Goal: Register for event/course

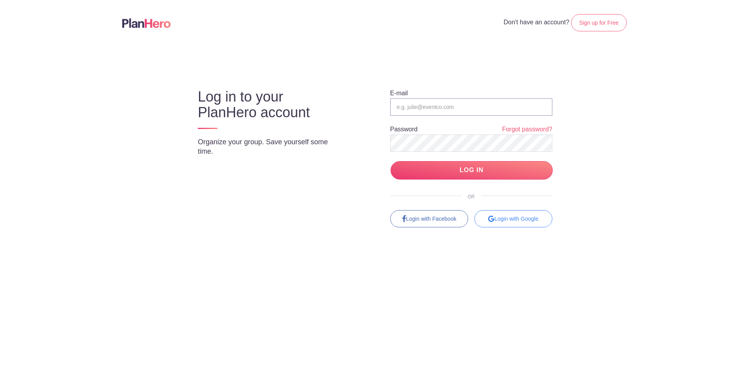
click at [412, 108] on input "email" at bounding box center [471, 106] width 162 height 17
click at [601, 45] on com-1password-button at bounding box center [601, 45] width 0 height 0
click at [410, 47] on body "Don't have an account? Sign up for Free Log in to your PlanHero account Organiz…" at bounding box center [374, 187] width 749 height 374
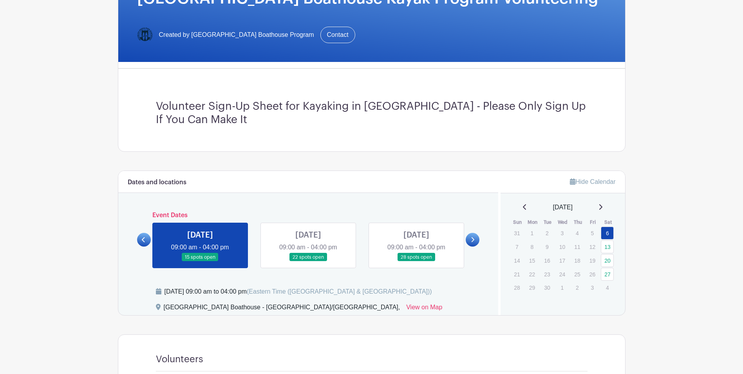
scroll to position [117, 0]
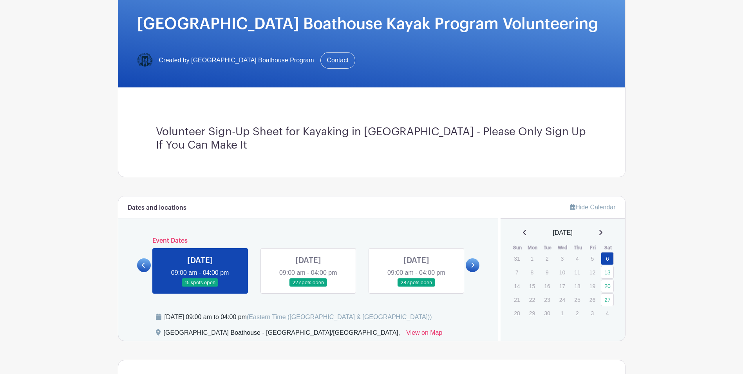
click at [473, 258] on link at bounding box center [473, 265] width 14 height 14
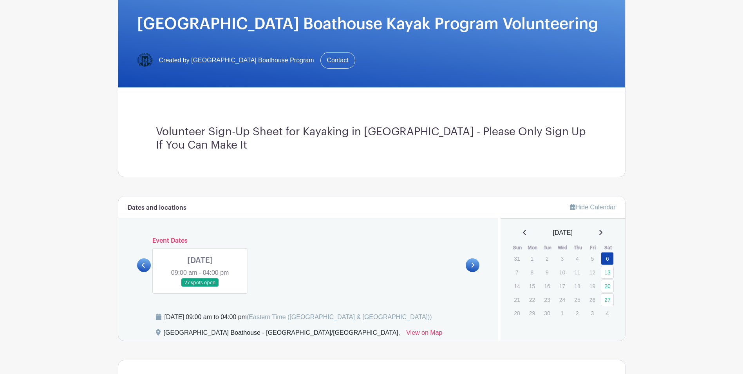
click at [473, 258] on link at bounding box center [473, 265] width 14 height 14
click at [200, 287] on link at bounding box center [200, 287] width 0 height 0
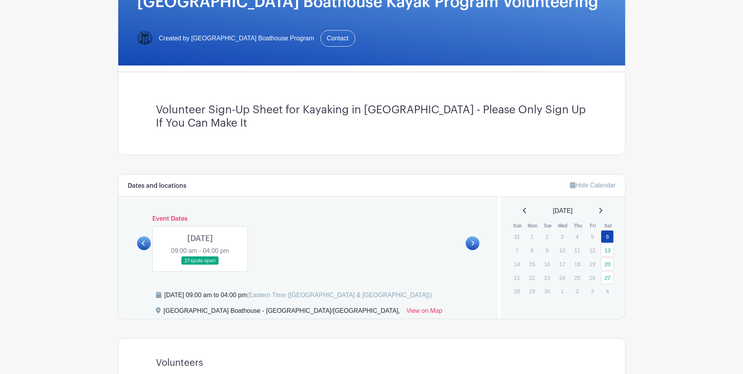
click at [200, 265] on link at bounding box center [200, 265] width 0 height 0
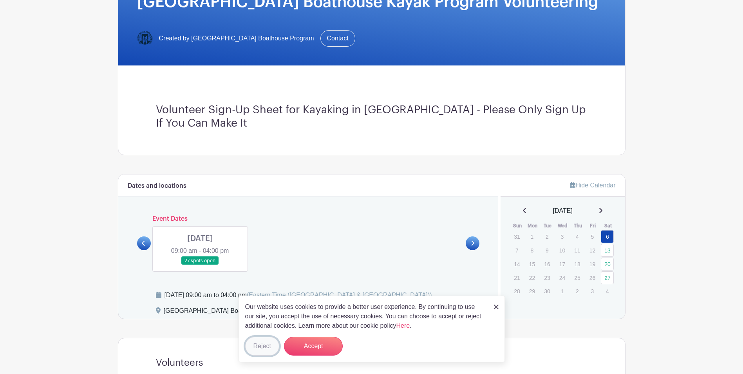
click at [257, 345] on button "Reject" at bounding box center [262, 345] width 34 height 19
click at [495, 304] on img at bounding box center [496, 306] width 5 height 5
click at [495, 308] on img at bounding box center [496, 306] width 5 height 5
click at [315, 344] on button "Accept" at bounding box center [313, 345] width 59 height 19
click at [497, 306] on img at bounding box center [496, 306] width 5 height 5
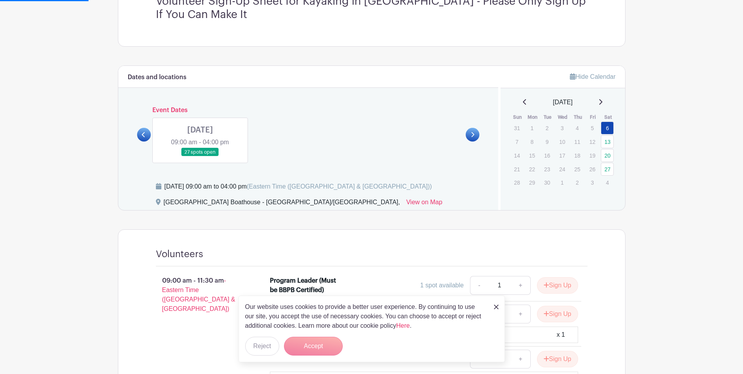
scroll to position [257, 0]
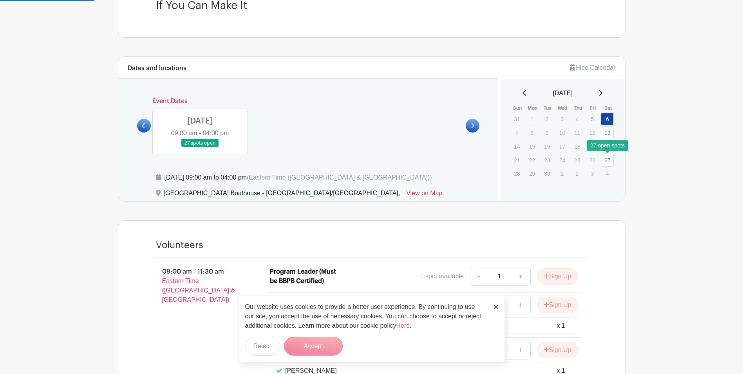
click at [606, 162] on link "27" at bounding box center [607, 159] width 13 height 13
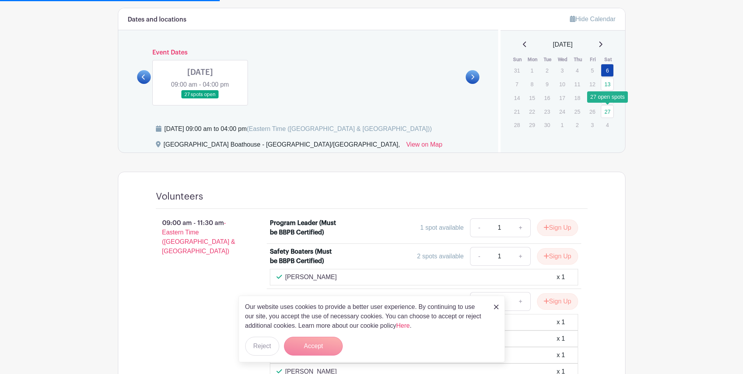
scroll to position [279, 0]
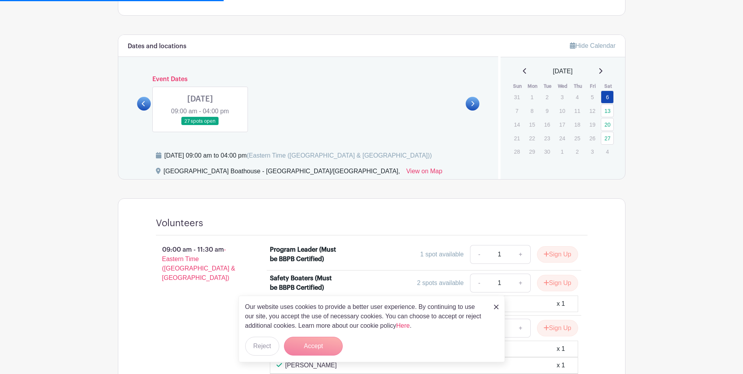
click at [200, 125] on link at bounding box center [200, 125] width 0 height 0
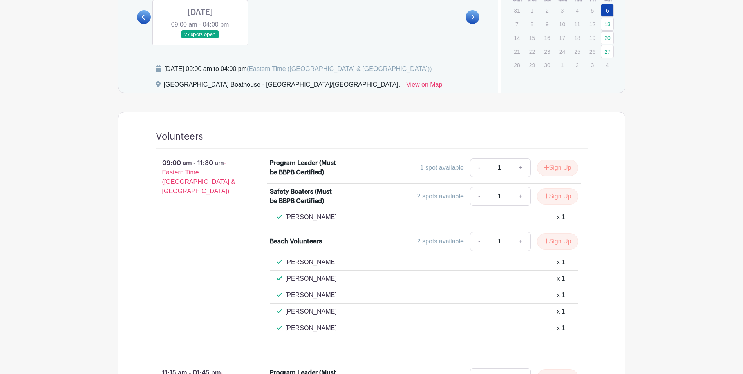
scroll to position [318, 0]
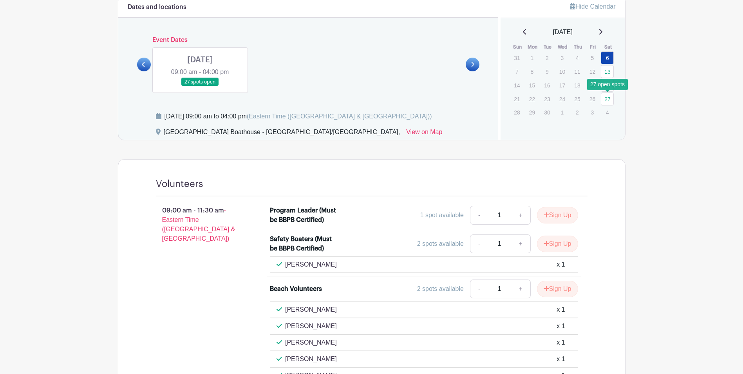
click at [610, 101] on link "27" at bounding box center [607, 98] width 13 height 13
click at [608, 95] on link "27" at bounding box center [607, 98] width 13 height 13
click at [200, 86] on link at bounding box center [200, 86] width 0 height 0
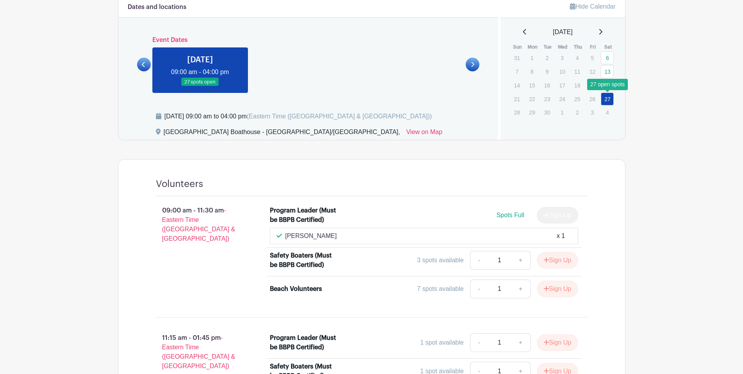
click at [607, 97] on link "27" at bounding box center [607, 98] width 13 height 13
click at [200, 86] on link at bounding box center [200, 86] width 0 height 0
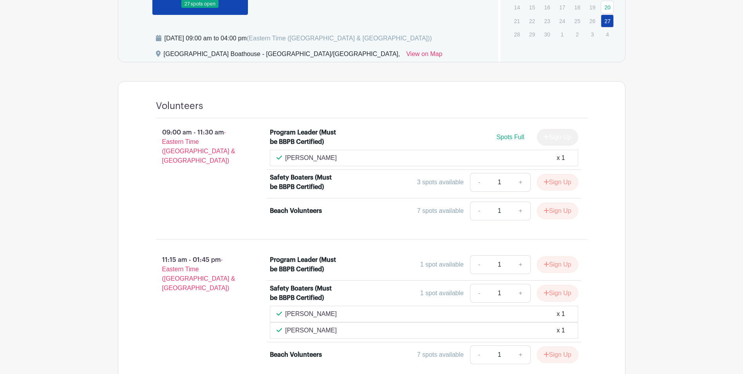
scroll to position [396, 0]
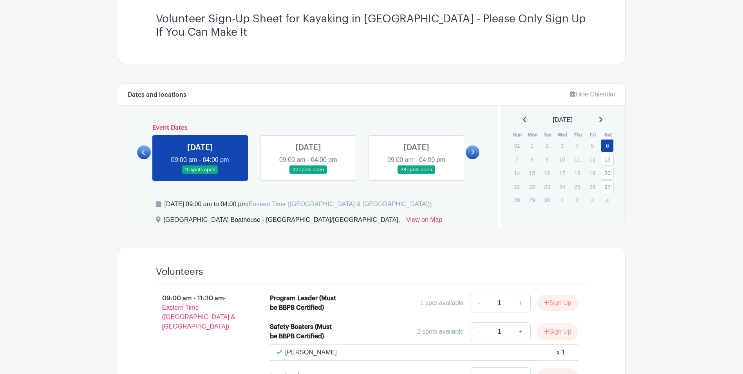
scroll to position [235, 0]
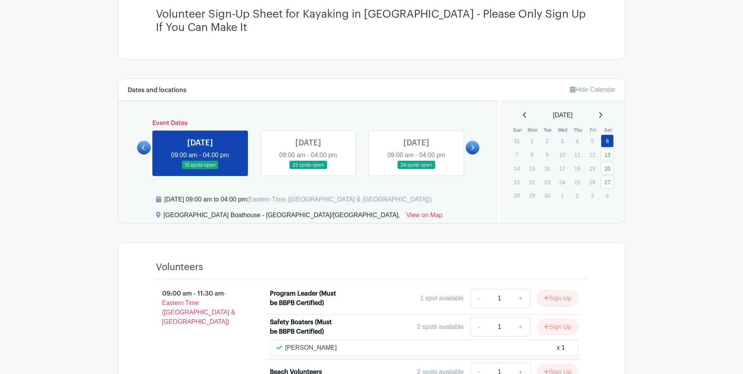
click at [475, 151] on link at bounding box center [473, 148] width 14 height 14
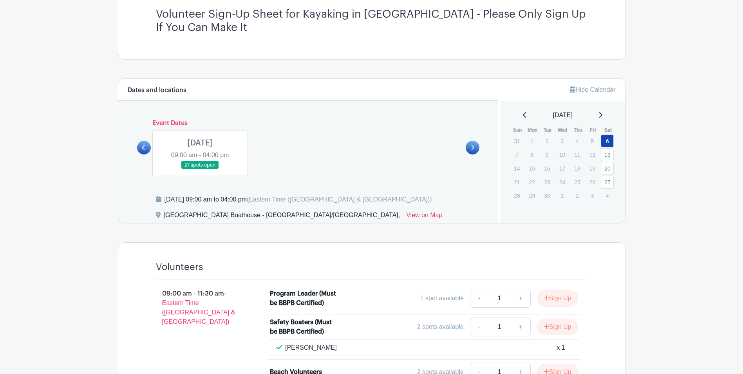
click at [200, 169] on link at bounding box center [200, 169] width 0 height 0
click at [610, 181] on link "27" at bounding box center [607, 181] width 13 height 13
click at [200, 169] on link at bounding box center [200, 169] width 0 height 0
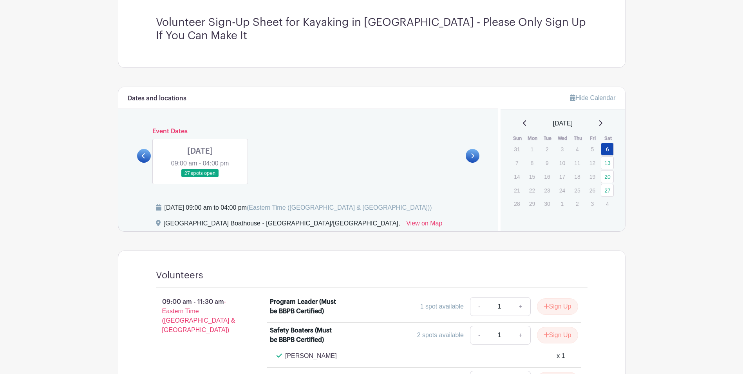
scroll to position [196, 0]
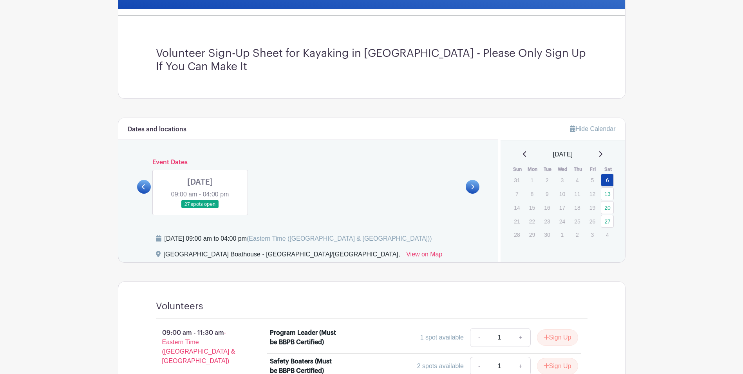
click at [200, 208] on link at bounding box center [200, 208] width 0 height 0
click at [476, 189] on link at bounding box center [473, 187] width 14 height 14
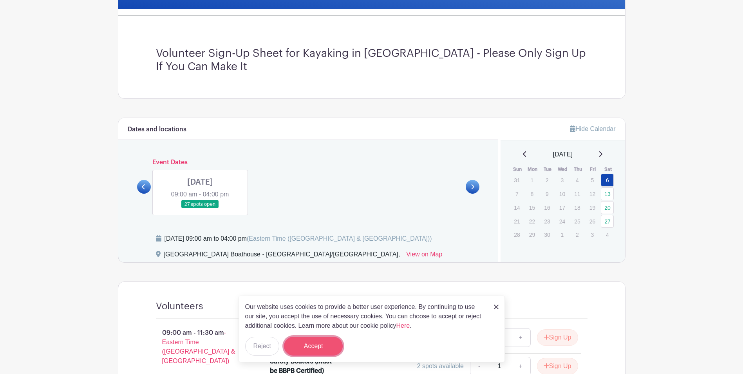
click at [310, 352] on button "Accept" at bounding box center [313, 345] width 59 height 19
click at [496, 307] on img at bounding box center [496, 306] width 5 height 5
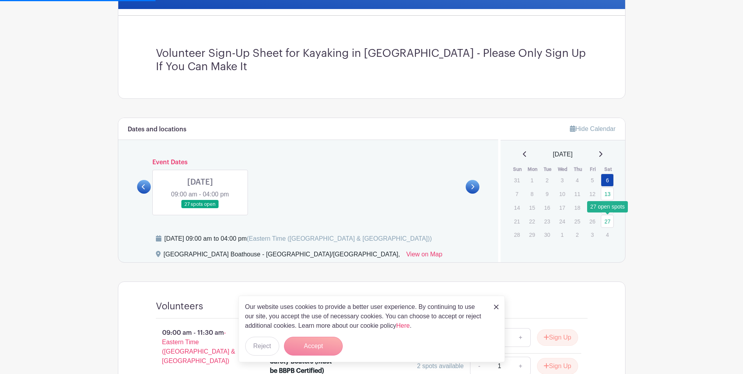
click at [607, 221] on link "27" at bounding box center [607, 221] width 13 height 13
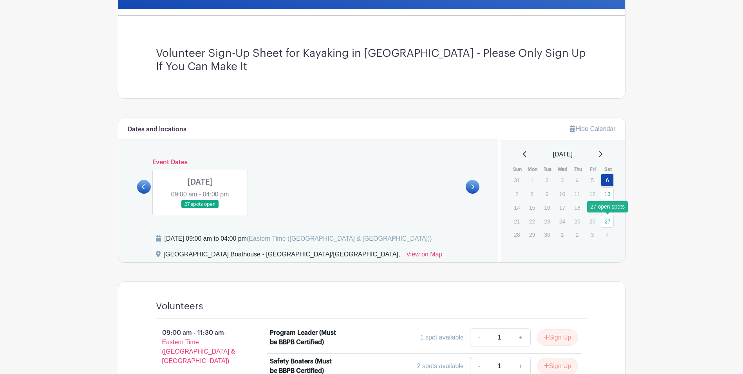
click at [607, 221] on link "27" at bounding box center [607, 221] width 13 height 13
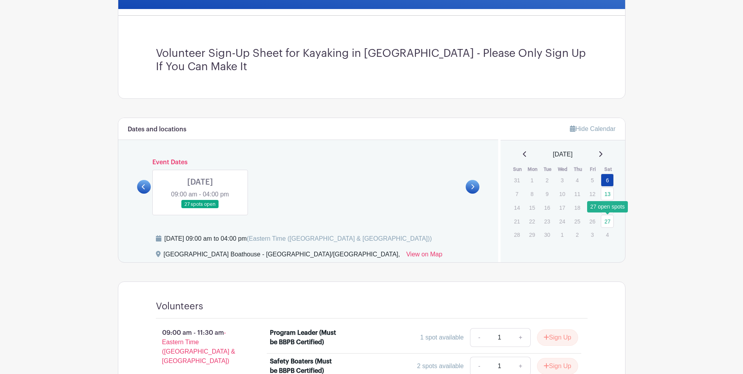
click at [607, 221] on link "27" at bounding box center [607, 221] width 13 height 13
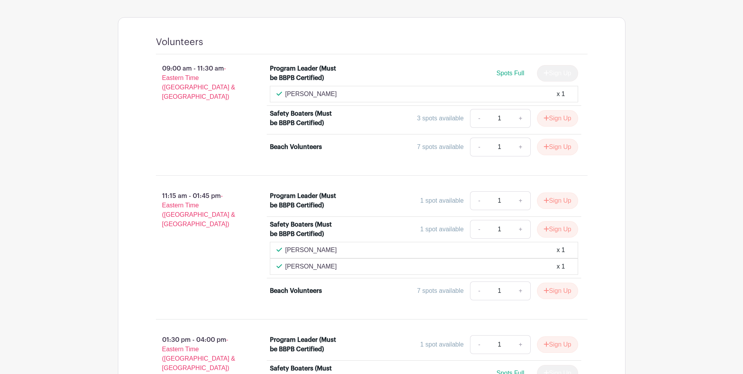
scroll to position [470, 0]
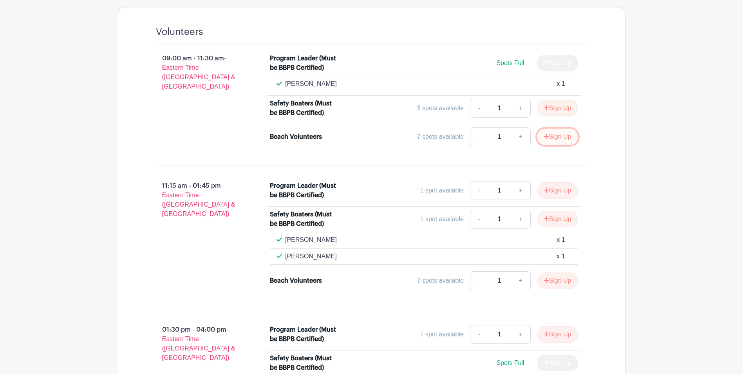
click at [543, 136] on icon "submit" at bounding box center [545, 136] width 5 height 6
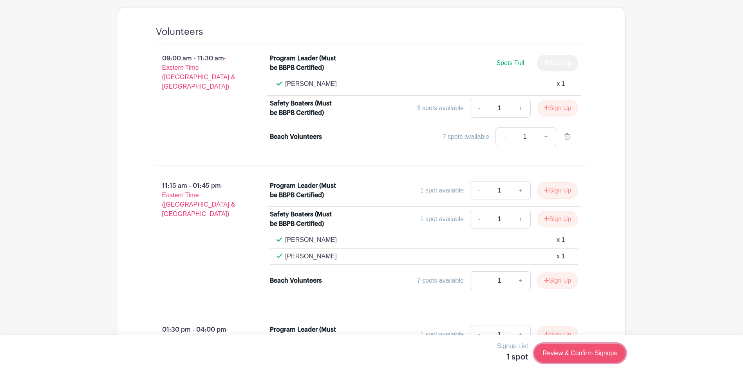
click at [595, 353] on link "Review & Confirm Signups" at bounding box center [579, 352] width 91 height 19
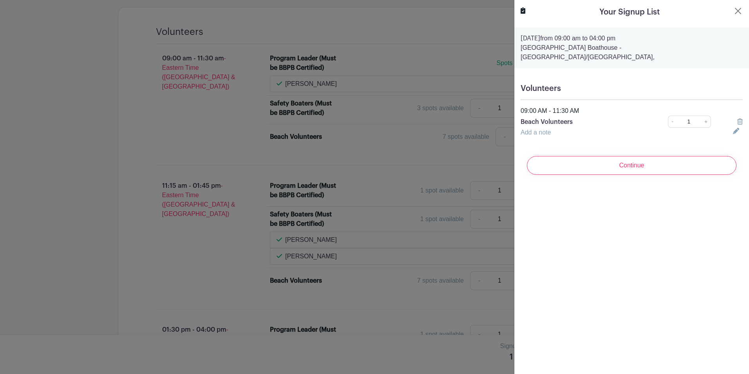
click at [733, 128] on icon at bounding box center [736, 131] width 6 height 6
click at [664, 130] on input "text" at bounding box center [621, 137] width 203 height 19
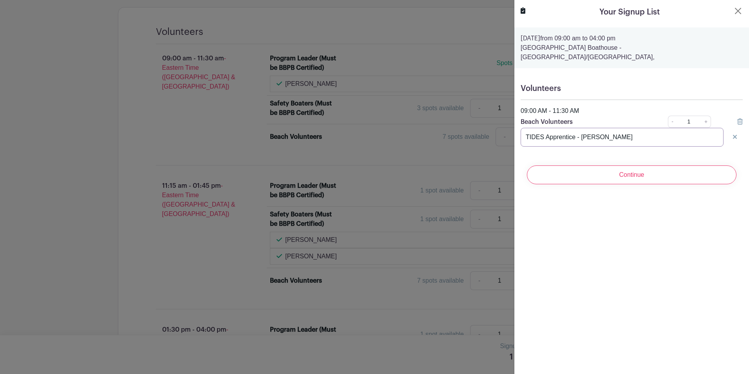
click at [525, 131] on input "TIDES Apprentice - Lena Kuang" at bounding box center [621, 137] width 203 height 19
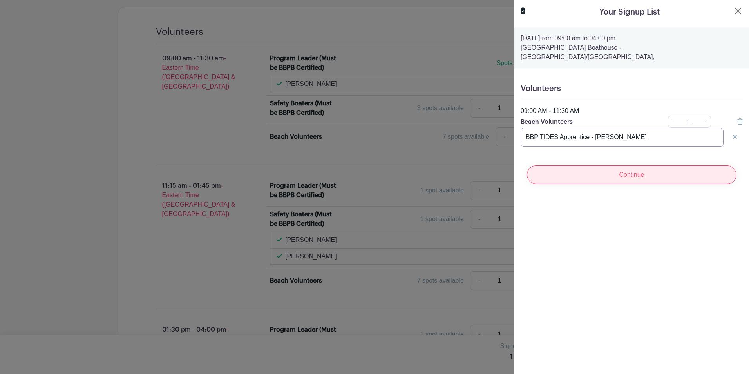
type input "BBP TIDES Apprentice - Lena Kuang"
click at [680, 167] on input "Continue" at bounding box center [631, 174] width 209 height 19
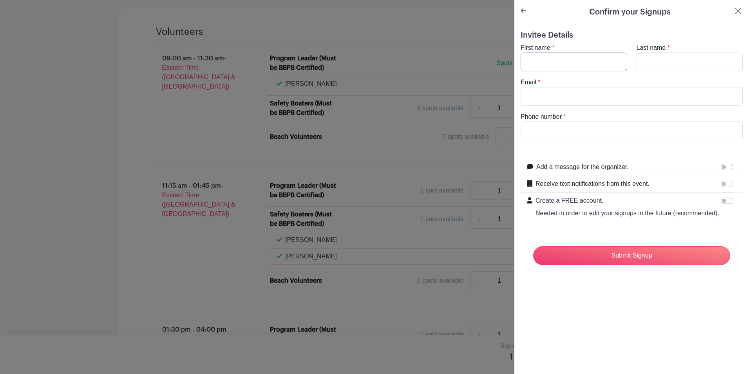
click at [563, 59] on input "First name" at bounding box center [573, 61] width 106 height 19
type input "Haley"
type input "McClanahan"
type input "hmcclanahan@bbp.nyc"
click at [559, 133] on input "718-76" at bounding box center [631, 130] width 222 height 19
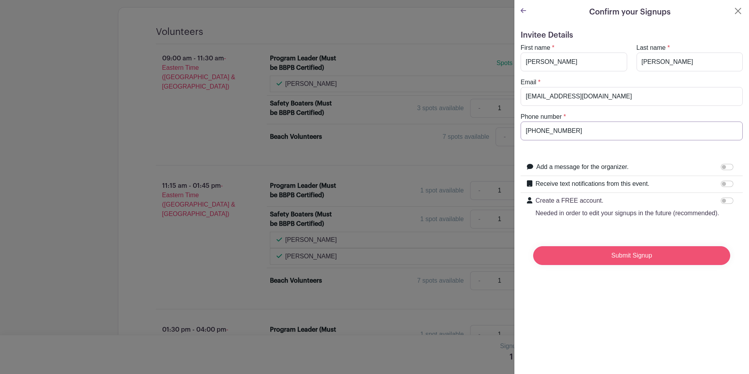
type input "718-362-4547"
click at [643, 264] on input "Submit Signup" at bounding box center [631, 255] width 197 height 19
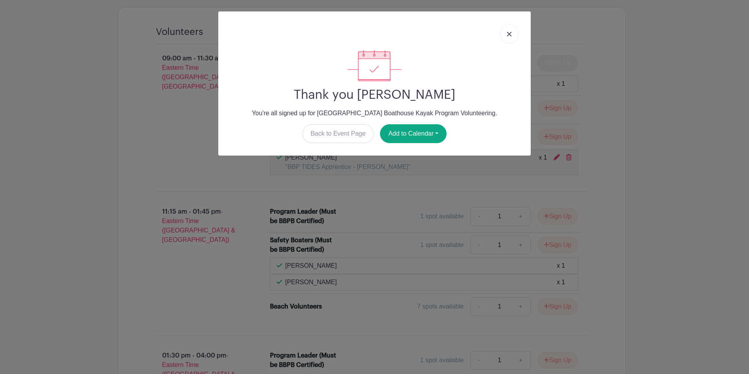
click at [507, 35] on img at bounding box center [509, 34] width 5 height 5
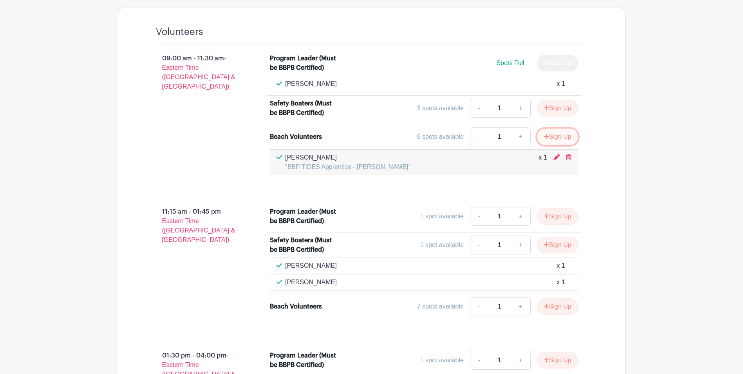
click at [555, 135] on button "Sign Up" at bounding box center [557, 136] width 41 height 16
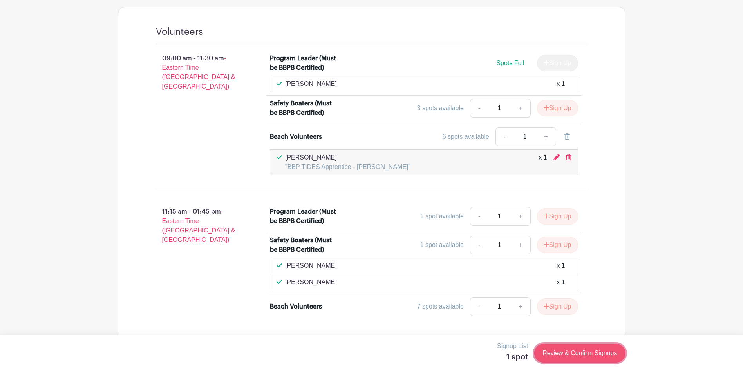
click at [573, 351] on link "Review & Confirm Signups" at bounding box center [579, 352] width 91 height 19
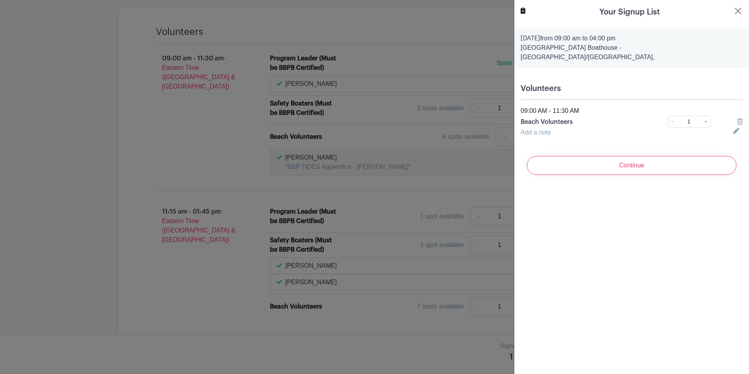
click at [733, 128] on icon at bounding box center [736, 131] width 6 height 6
click at [629, 130] on input "text" at bounding box center [621, 137] width 203 height 19
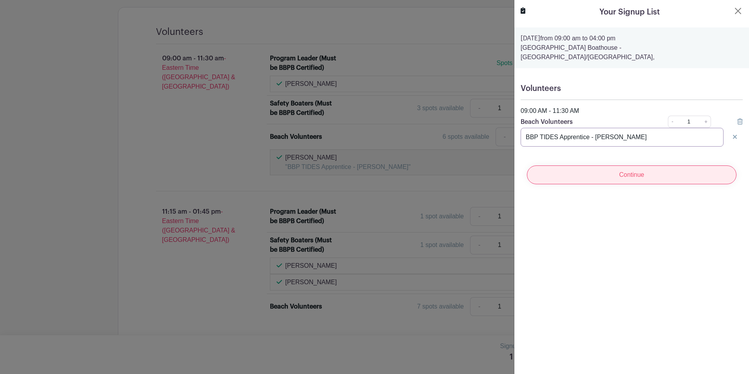
type input "BBP TIDES Apprentice - Maximus Zeeman"
click at [639, 165] on input "Continue" at bounding box center [631, 174] width 209 height 19
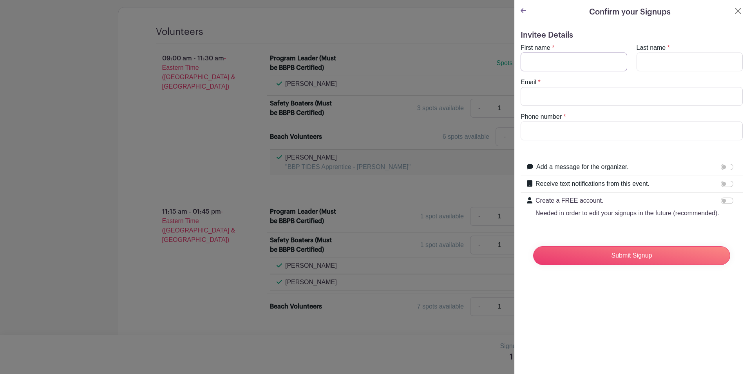
click at [571, 59] on input "First name" at bounding box center [573, 61] width 106 height 19
type input "Haley"
type input "McCLanahan"
type input "h"
click at [655, 63] on input "McCLanahan" at bounding box center [689, 61] width 106 height 19
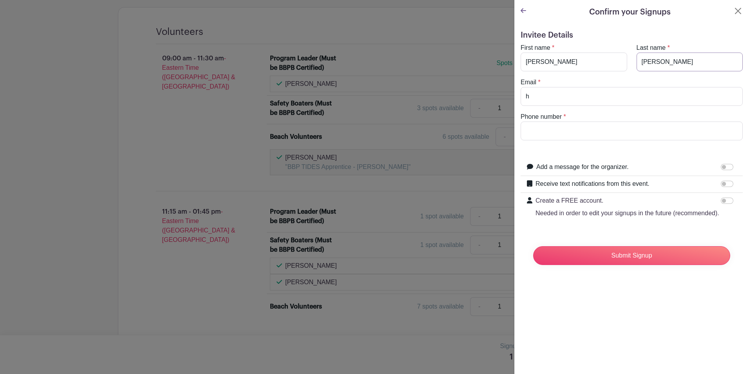
type input "McClanahan"
click at [669, 96] on input "h" at bounding box center [631, 96] width 222 height 19
type input "hmcclanahan@bbp.nyc"
click at [650, 135] on input "Phone number" at bounding box center [631, 130] width 222 height 19
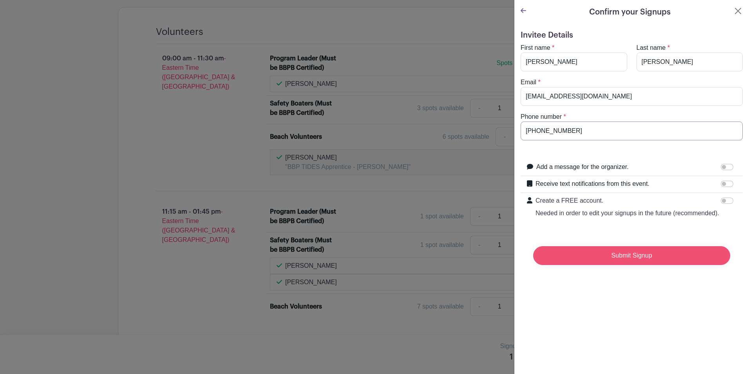
type input "718-362-4547"
click at [678, 265] on input "Submit Signup" at bounding box center [631, 255] width 197 height 19
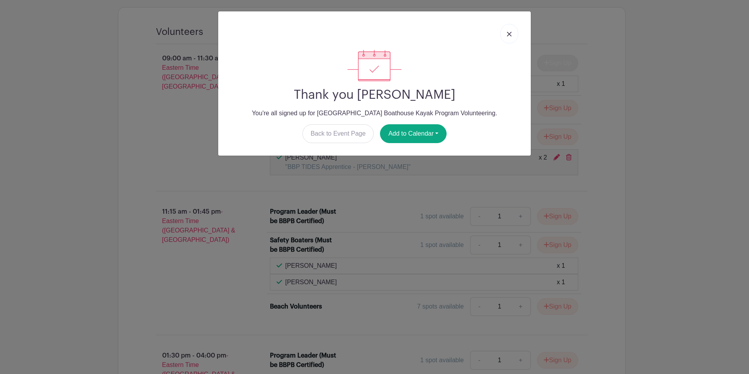
click at [506, 32] on link at bounding box center [509, 34] width 18 height 20
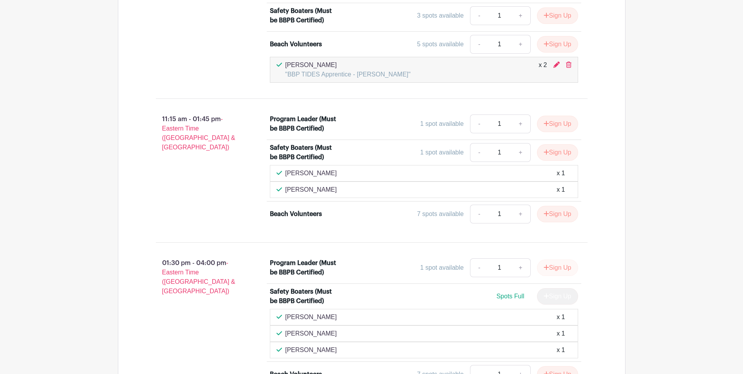
scroll to position [548, 0]
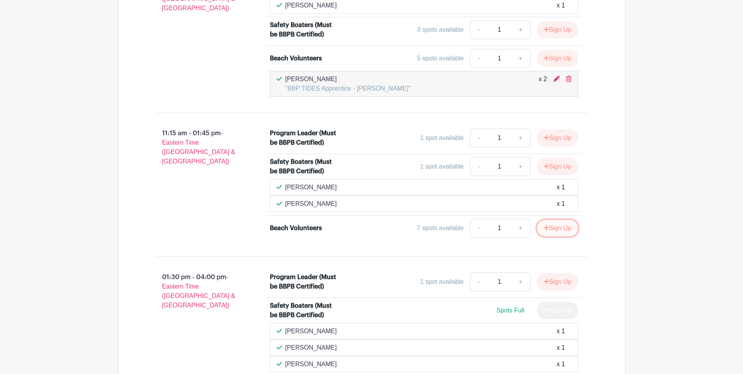
click at [552, 229] on button "Sign Up" at bounding box center [557, 228] width 41 height 16
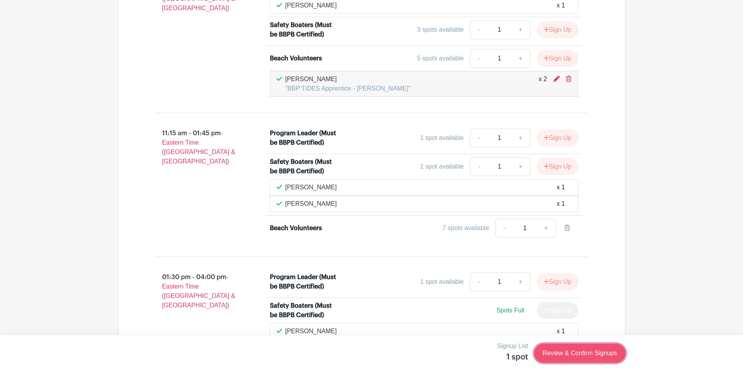
click at [585, 353] on link "Review & Confirm Signups" at bounding box center [579, 352] width 91 height 19
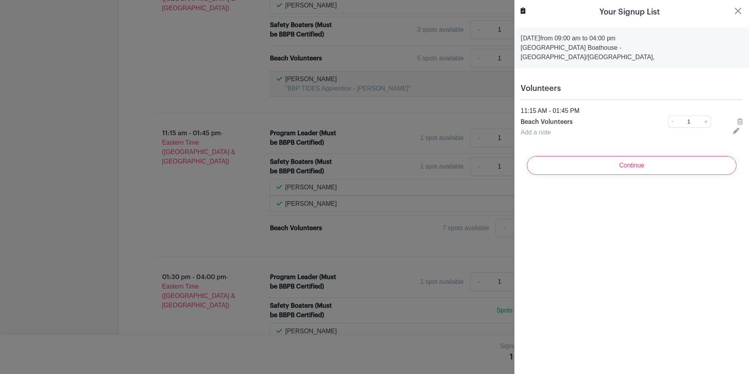
click at [733, 128] on icon at bounding box center [736, 131] width 6 height 6
click at [626, 134] on input "text" at bounding box center [621, 137] width 203 height 19
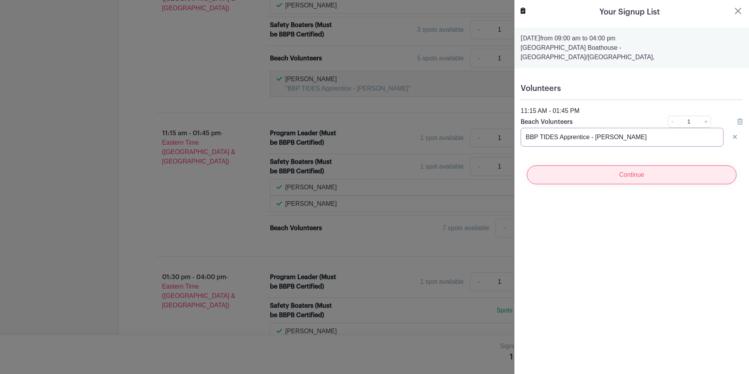
type input "BBP TIDES Apprentice - Dustin Galivan"
click at [633, 166] on input "Continue" at bounding box center [631, 174] width 209 height 19
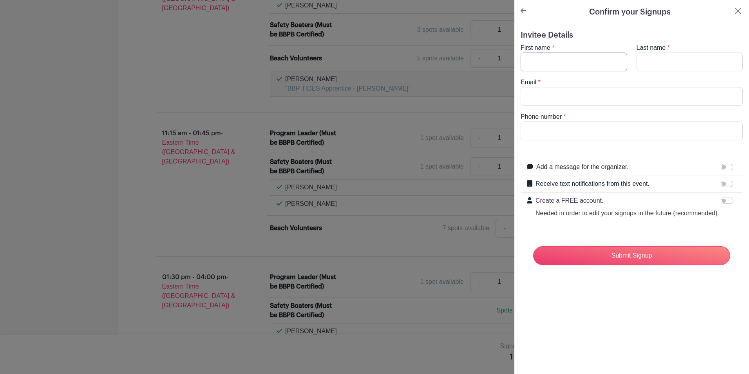
click at [583, 65] on input "First name" at bounding box center [573, 61] width 106 height 19
type input "Haley"
type input "McClanahan"
type input "hmcclanahan@bbp.nyc"
click at [589, 124] on input "Phone number" at bounding box center [631, 130] width 222 height 19
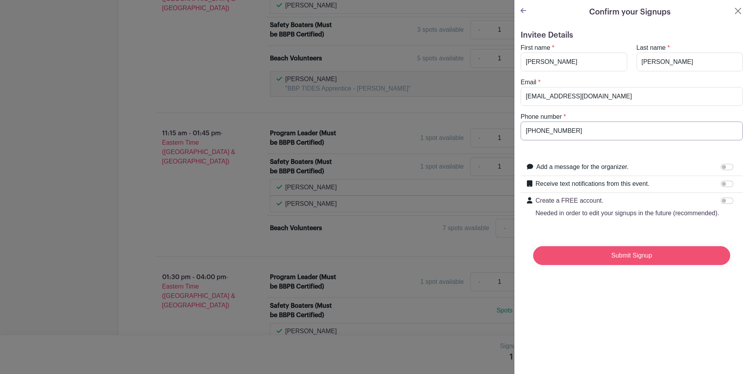
type input "718-362-4547"
click at [600, 261] on input "Submit Signup" at bounding box center [631, 255] width 197 height 19
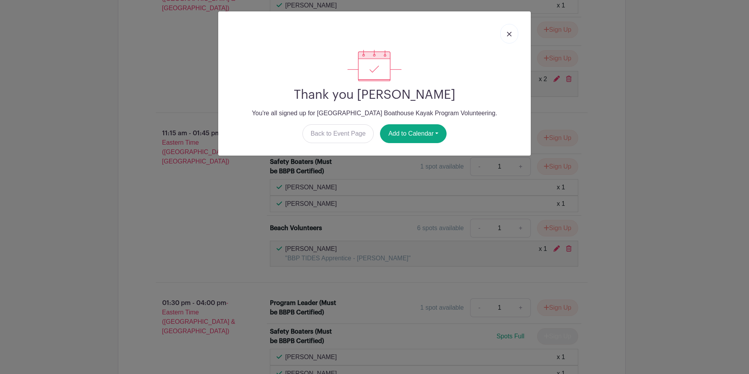
click at [507, 32] on img at bounding box center [509, 34] width 5 height 5
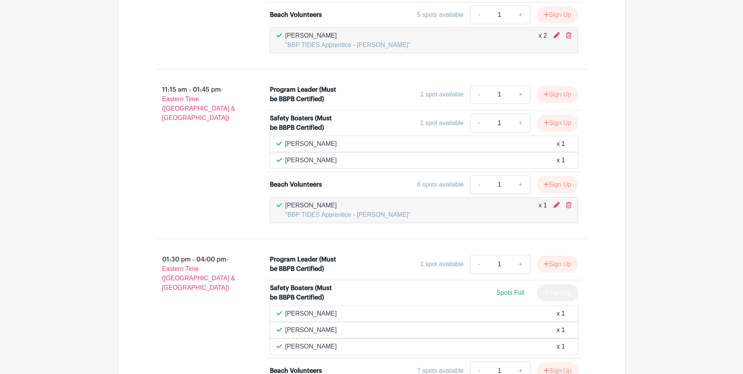
scroll to position [666, 0]
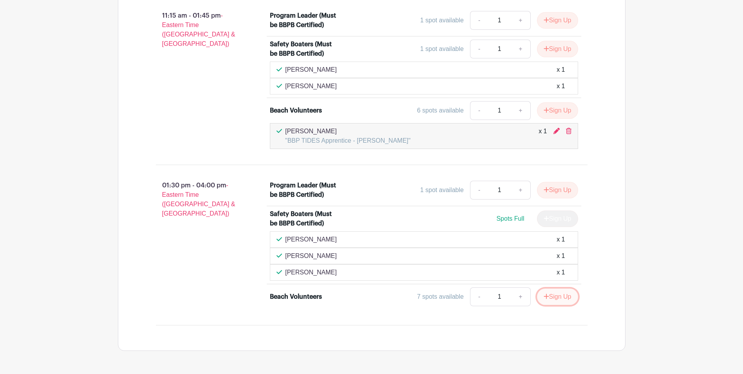
click at [551, 298] on button "Sign Up" at bounding box center [557, 296] width 41 height 16
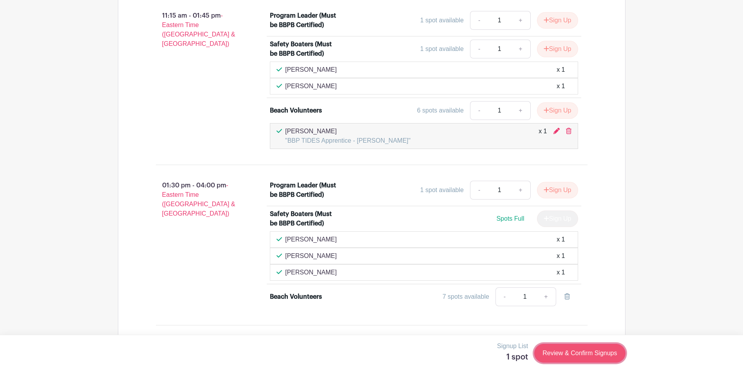
click at [578, 357] on link "Review & Confirm Signups" at bounding box center [579, 352] width 91 height 19
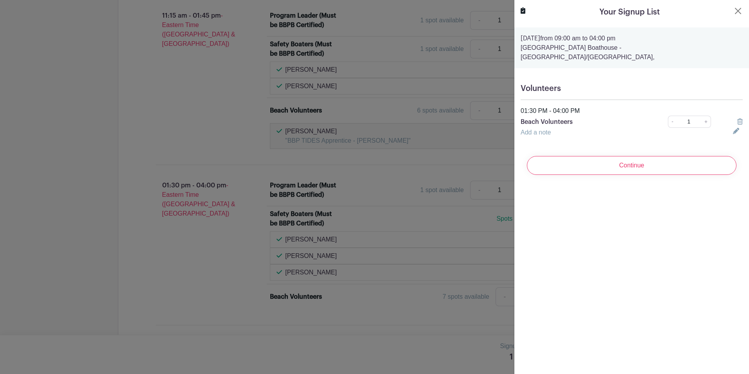
click at [733, 128] on icon at bounding box center [736, 131] width 6 height 6
click at [670, 130] on input "text" at bounding box center [621, 137] width 203 height 19
type input "T"
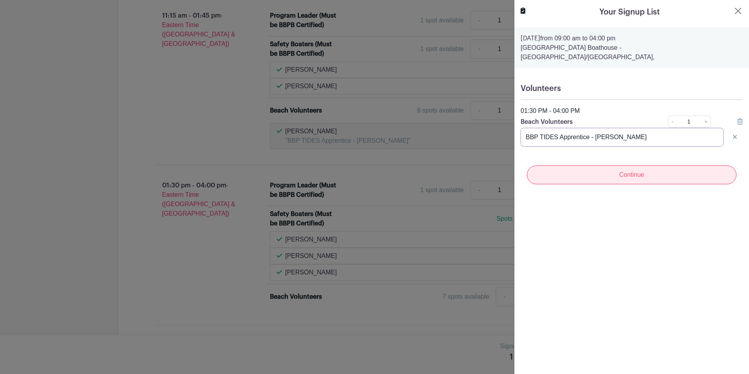
type input "BBP TIDES Apprentice - Jacob Wolfson"
click at [664, 165] on input "Continue" at bounding box center [631, 174] width 209 height 19
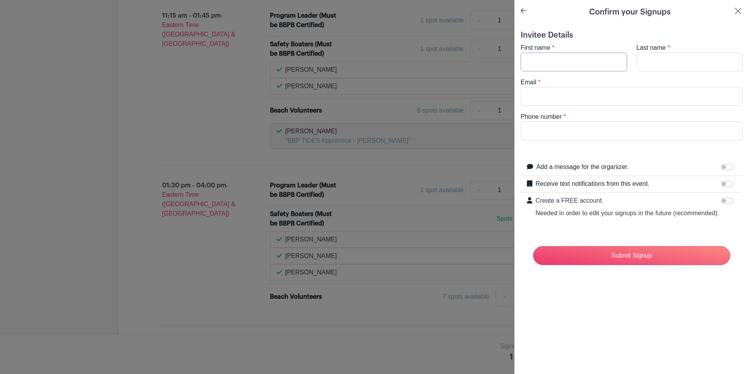
click at [541, 67] on input "First name" at bounding box center [573, 61] width 106 height 19
type input "Haley"
type input "McClanahan"
type input "hmcclanahan@bbp.nyc"
click at [557, 140] on input "Phone number" at bounding box center [631, 130] width 222 height 19
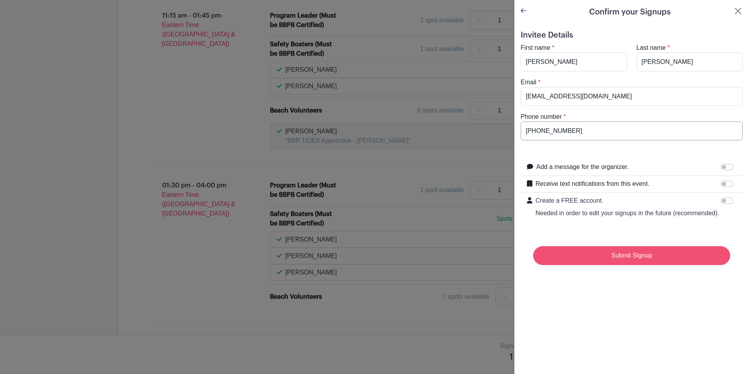
type input "718-362-4547"
click at [622, 264] on input "Submit Signup" at bounding box center [631, 255] width 197 height 19
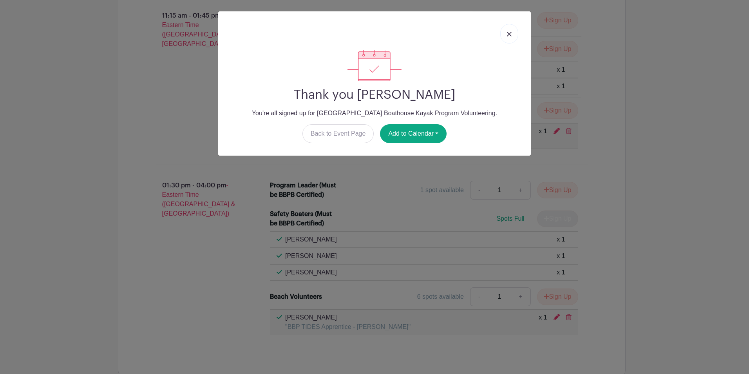
click at [513, 35] on link at bounding box center [509, 34] width 18 height 20
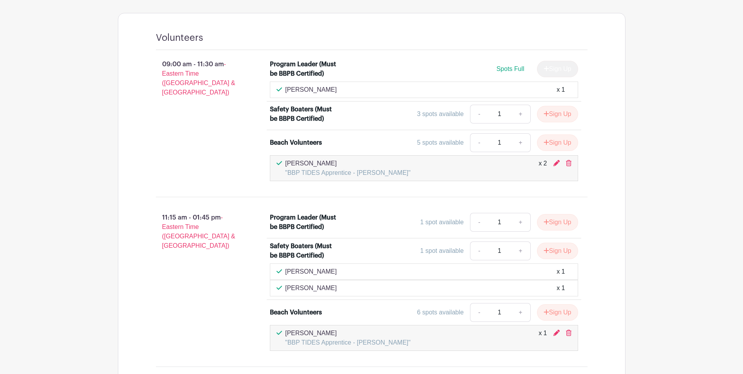
scroll to position [326, 0]
